Goal: Task Accomplishment & Management: Manage account settings

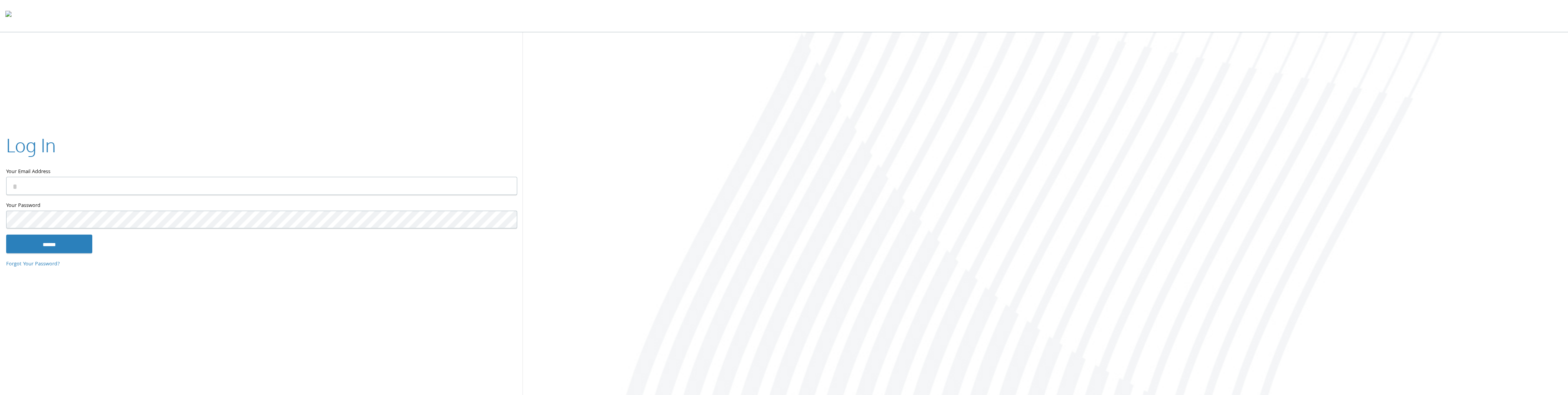
type input "**********"
click at [60, 237] on input "******" at bounding box center [49, 243] width 86 height 18
type input "**********"
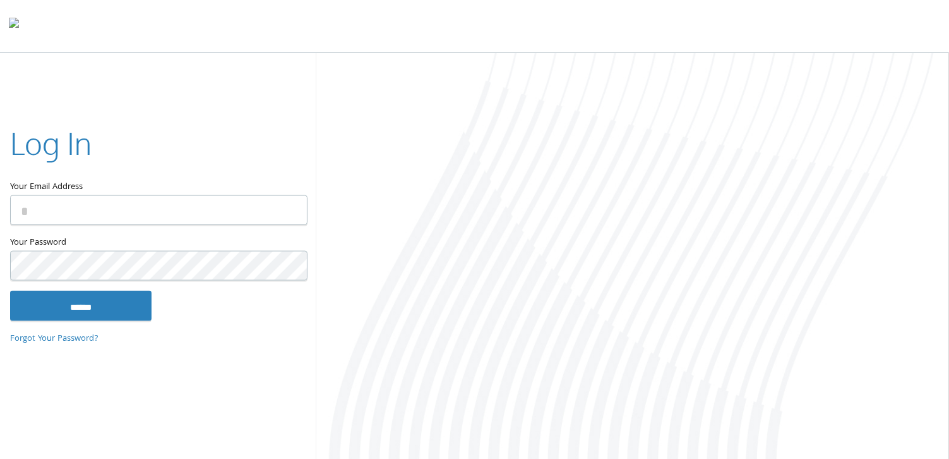
type input "**********"
